Goal: Find contact information: Find contact information

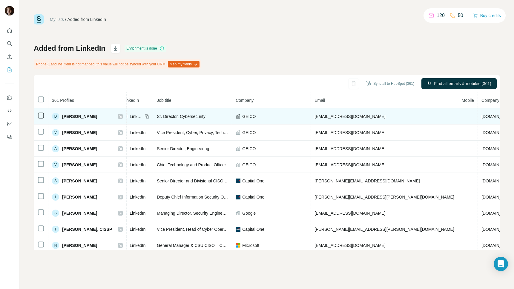
scroll to position [0, 53]
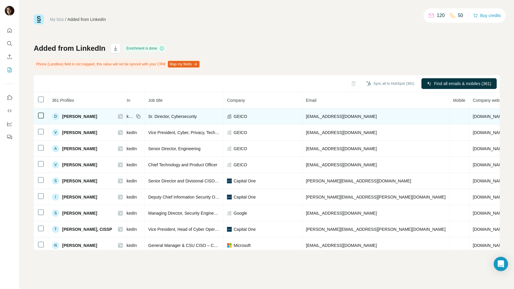
click at [85, 116] on span "[PERSON_NAME]" at bounding box center [79, 116] width 35 height 6
click at [64, 115] on span "[PERSON_NAME]" at bounding box center [79, 116] width 35 height 6
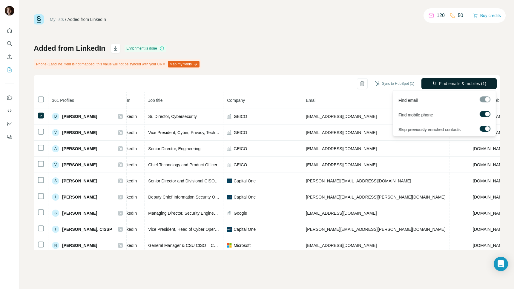
click at [466, 82] on span "Find emails & mobiles (1)" at bounding box center [462, 84] width 47 height 6
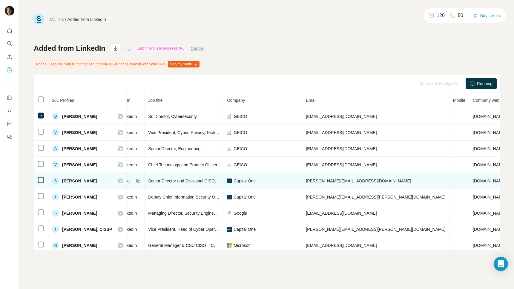
scroll to position [0, 0]
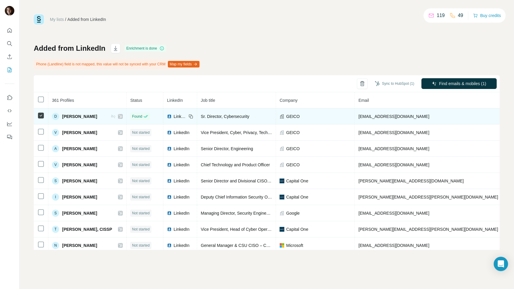
click at [380, 118] on span "[EMAIL_ADDRESS][DOMAIN_NAME]" at bounding box center [393, 116] width 71 height 5
click at [381, 118] on span "[EMAIL_ADDRESS][DOMAIN_NAME]" at bounding box center [393, 116] width 71 height 5
click at [380, 118] on span "[EMAIL_ADDRESS][DOMAIN_NAME]" at bounding box center [393, 116] width 71 height 5
copy span "[EMAIL_ADDRESS][DOMAIN_NAME]"
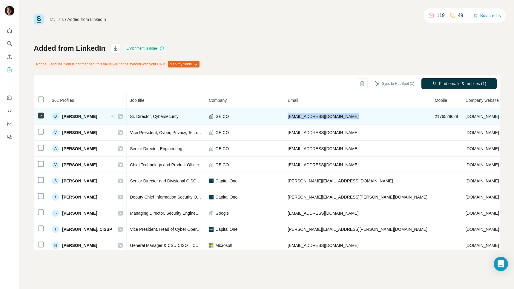
scroll to position [0, 75]
